Goal: Information Seeking & Learning: Learn about a topic

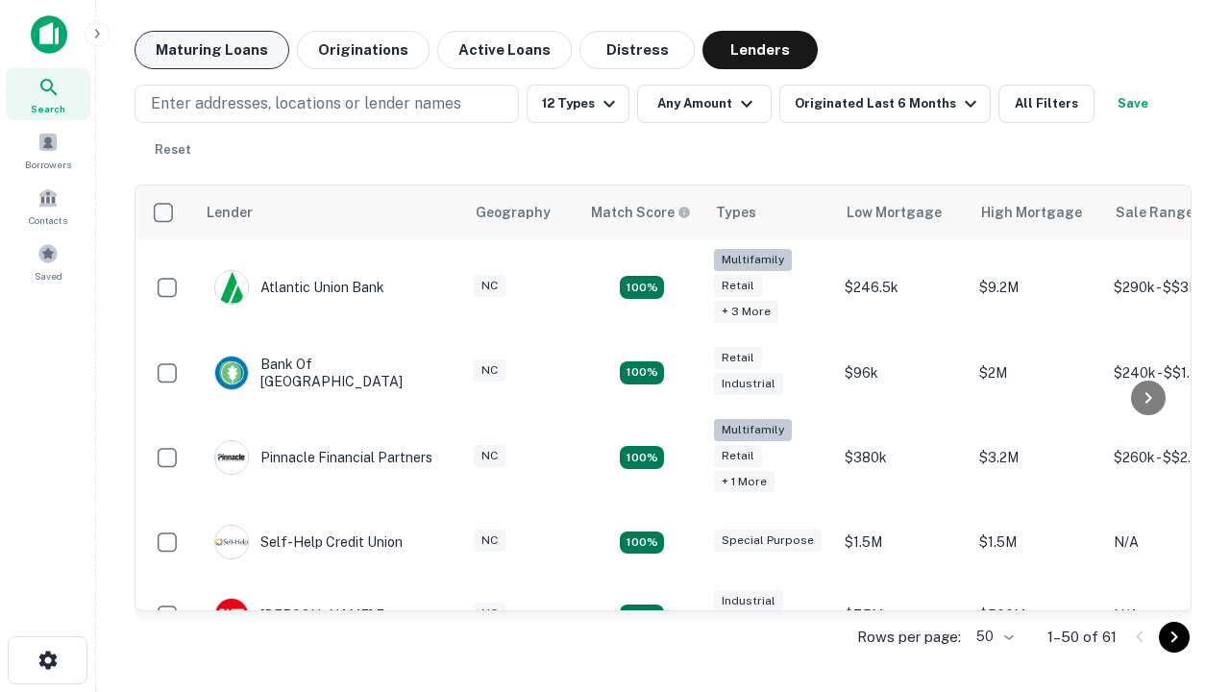
click at [211, 50] on button "Maturing Loans" at bounding box center [212, 50] width 155 height 38
